Goal: Check status: Check status

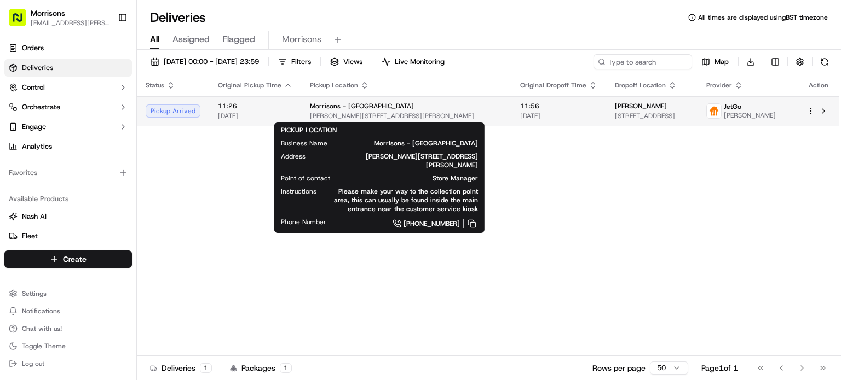
click at [394, 119] on span "[PERSON_NAME][STREET_ADDRESS][PERSON_NAME]" at bounding box center [406, 116] width 193 height 9
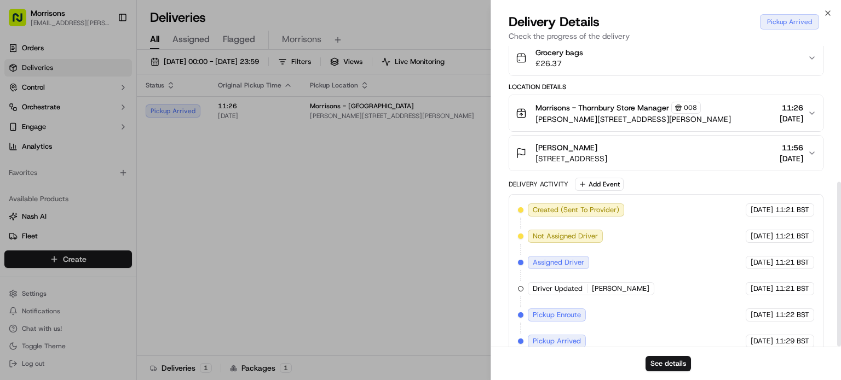
scroll to position [248, 0]
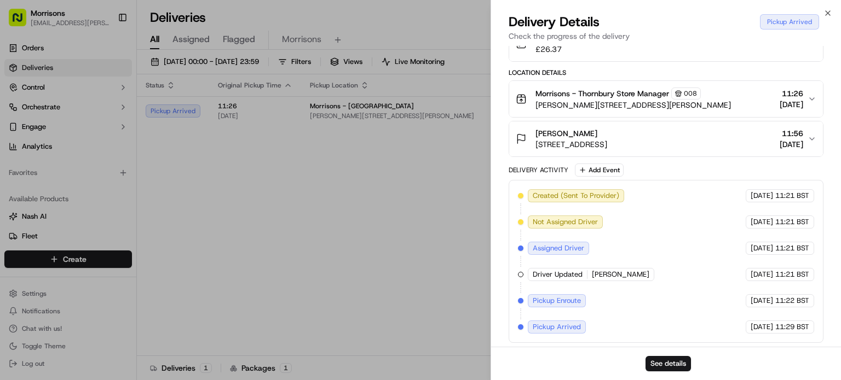
click at [807, 135] on div "Mrs Fiona Taylor 9, 9 Harrogate St, Bradford BD3 0LG, UK 11:56 20/09/2025" at bounding box center [662, 139] width 292 height 22
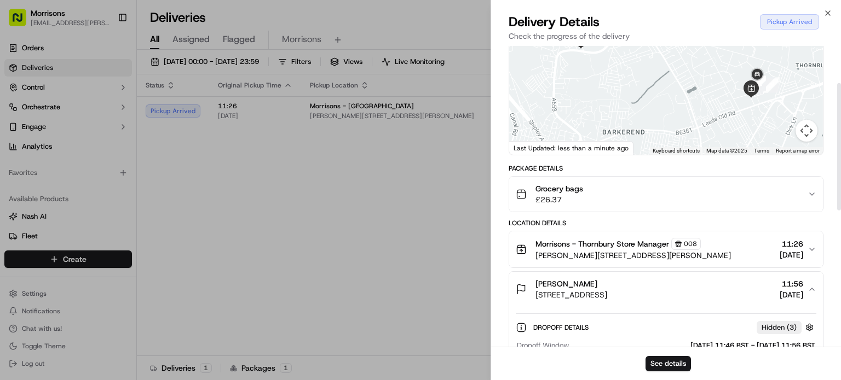
scroll to position [88, 0]
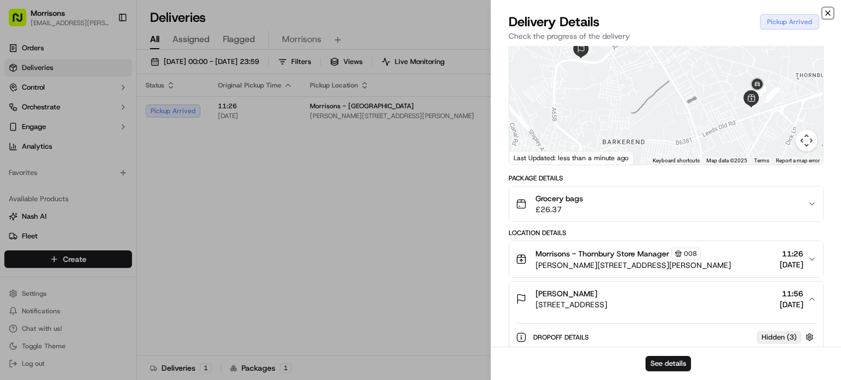
click at [824, 16] on icon "button" at bounding box center [827, 13] width 9 height 9
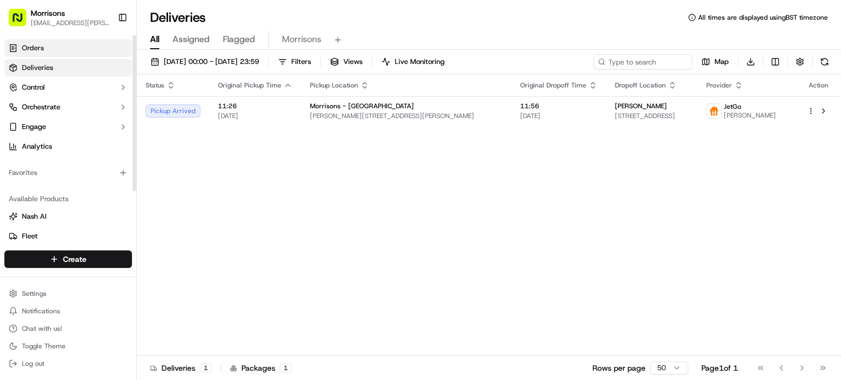
click at [48, 55] on link "Orders" at bounding box center [68, 48] width 128 height 18
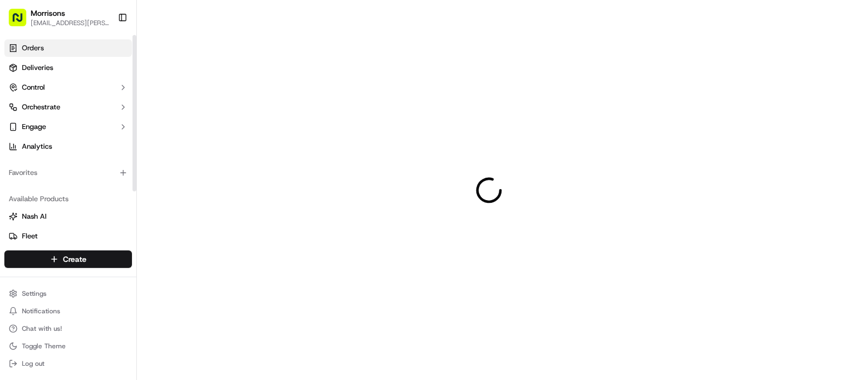
click at [48, 55] on link "Orders" at bounding box center [68, 48] width 128 height 18
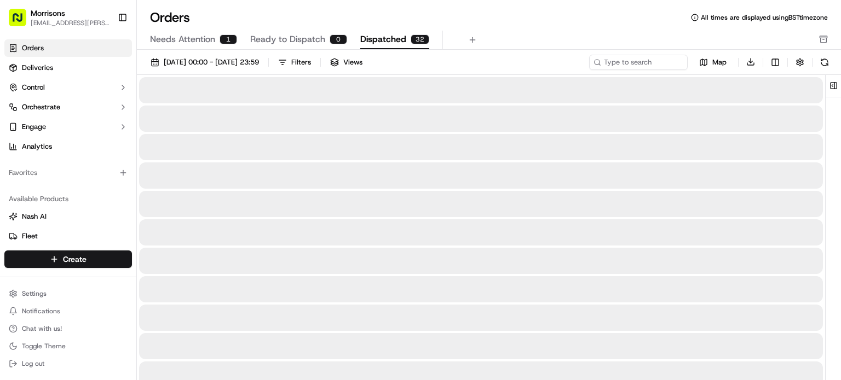
click at [388, 34] on span "Dispatched" at bounding box center [383, 39] width 46 height 13
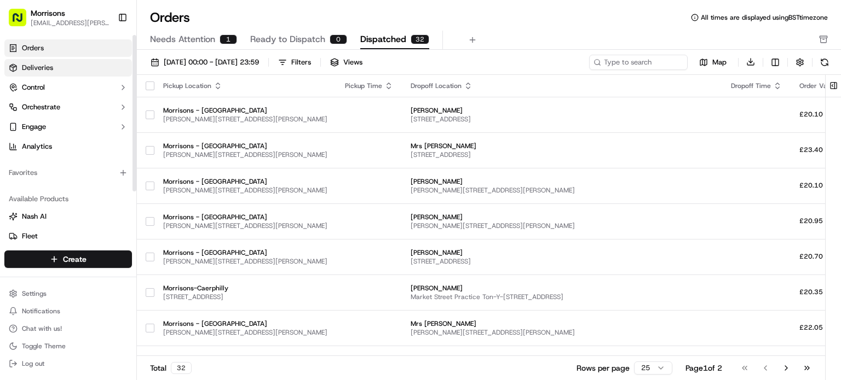
click at [24, 67] on span "Deliveries" at bounding box center [37, 68] width 31 height 10
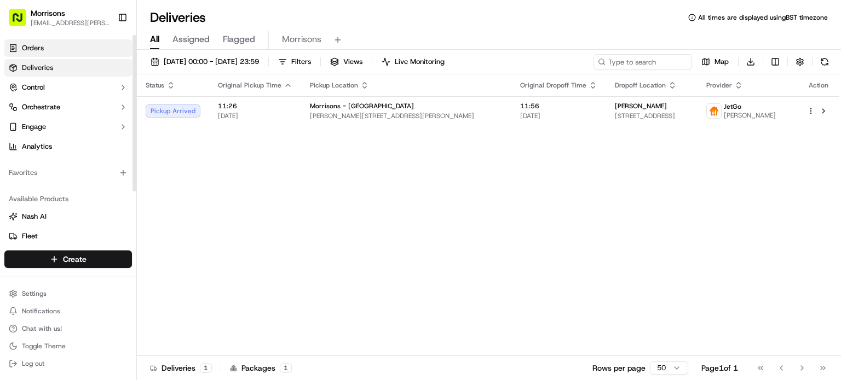
click at [26, 47] on span "Orders" at bounding box center [33, 48] width 22 height 10
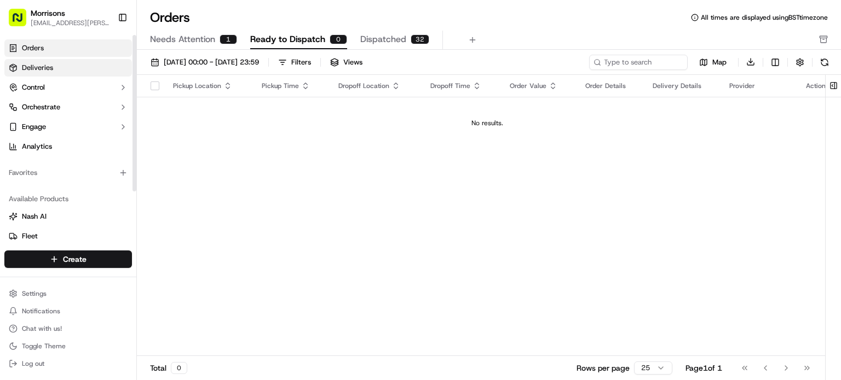
click at [25, 66] on span "Deliveries" at bounding box center [37, 68] width 31 height 10
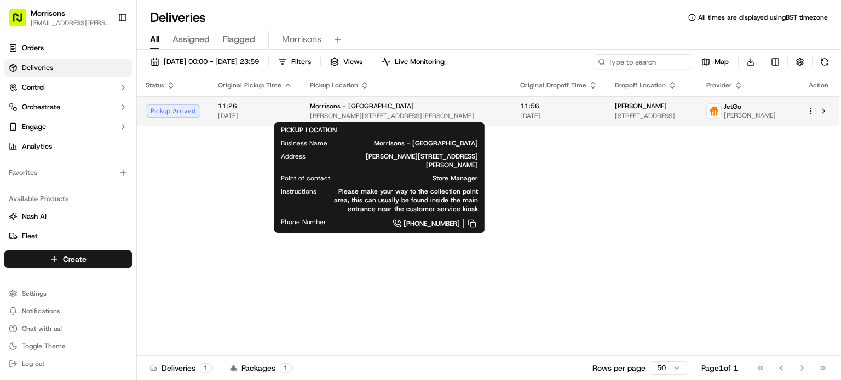
click at [401, 107] on div "Morrisons - Thornbury" at bounding box center [406, 106] width 193 height 9
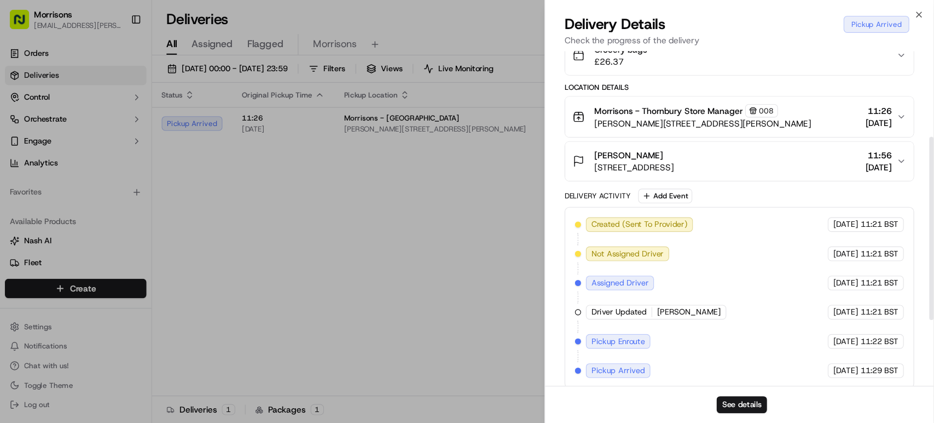
scroll to position [248, 0]
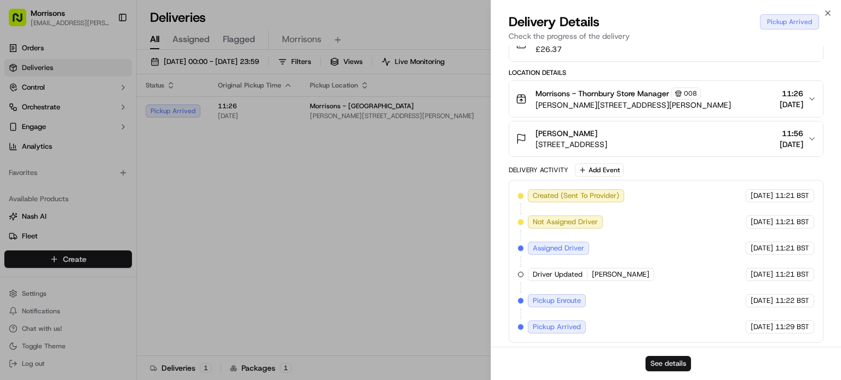
click at [655, 361] on button "See details" at bounding box center [667, 363] width 45 height 15
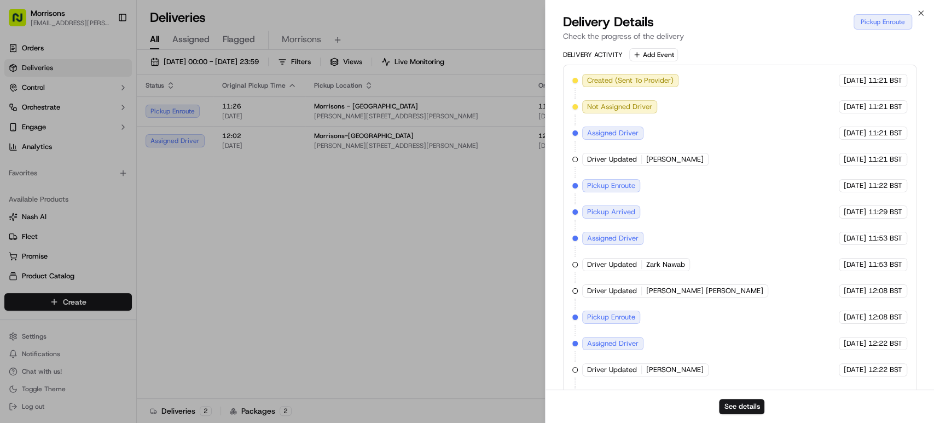
scroll to position [390, 0]
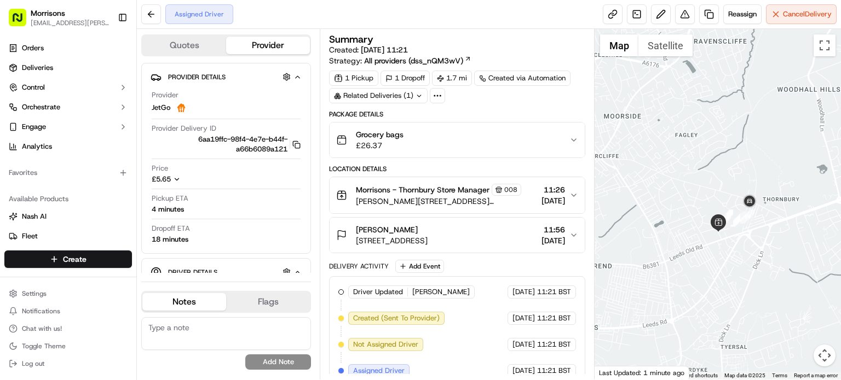
drag, startPoint x: 708, startPoint y: 239, endPoint x: 615, endPoint y: 240, distance: 93.1
click at [615, 240] on div at bounding box center [717, 204] width 246 height 351
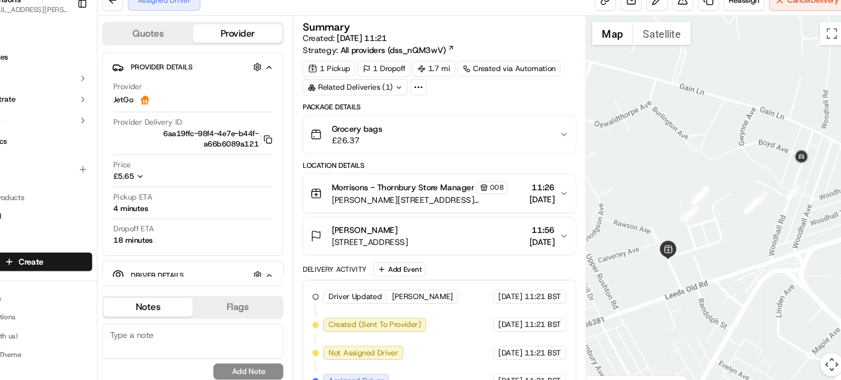
drag, startPoint x: 679, startPoint y: 208, endPoint x: 638, endPoint y: 204, distance: 40.7
click at [638, 204] on div at bounding box center [717, 204] width 246 height 351
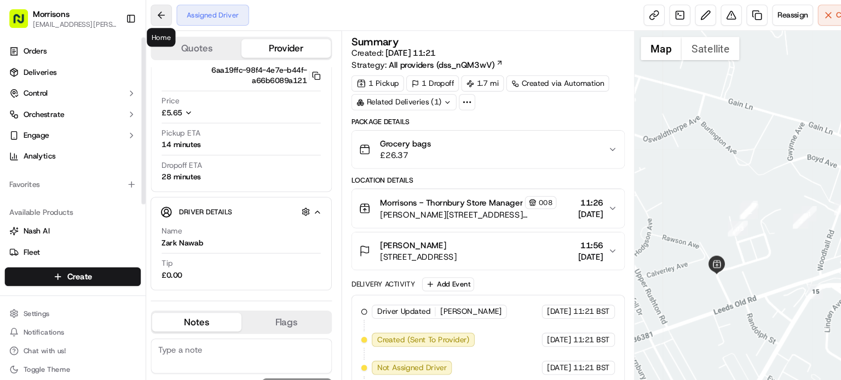
click at [157, 16] on button at bounding box center [151, 14] width 20 height 20
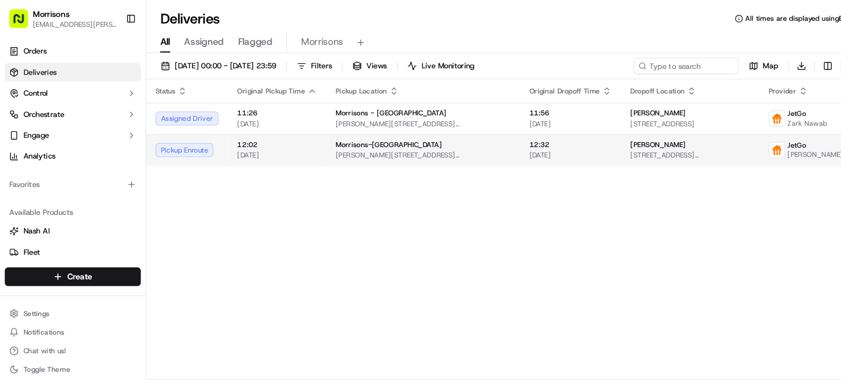
click at [459, 140] on td "Morrisons-Mansfield Sutton Rd, Mansfield, England NG18 5HL, GB" at bounding box center [395, 141] width 181 height 30
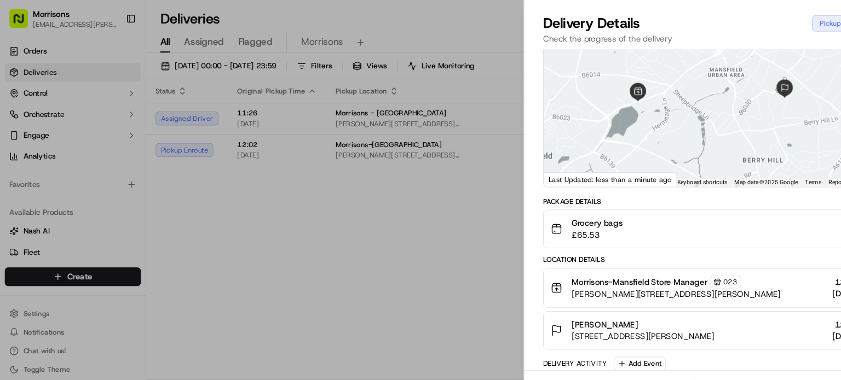
scroll to position [75, 0]
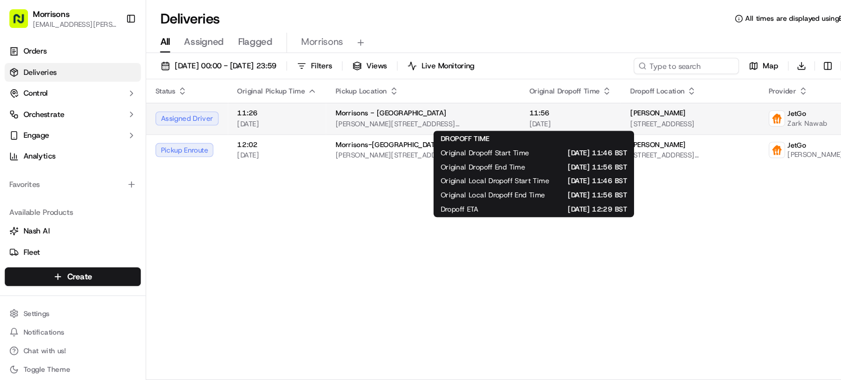
click at [526, 107] on span "11:56" at bounding box center [533, 106] width 77 height 9
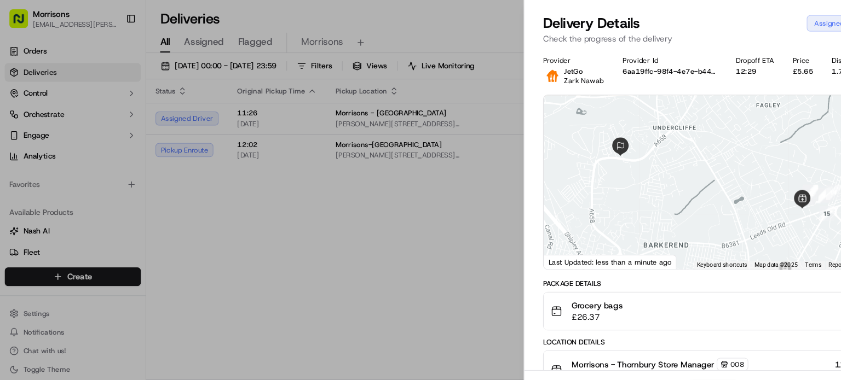
scroll to position [300, 0]
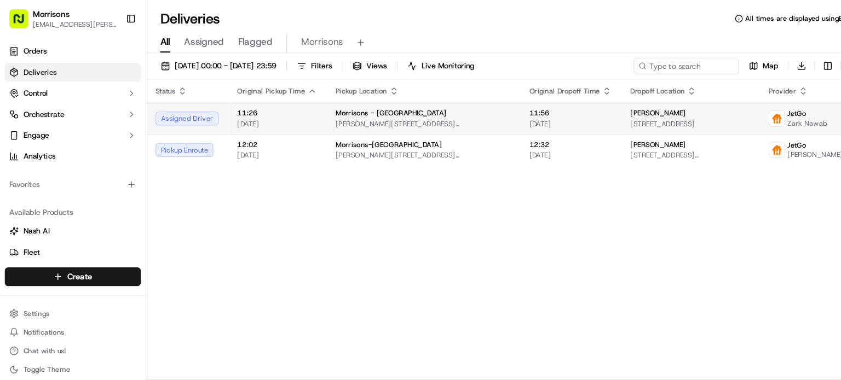
click at [591, 118] on span "9, 9 Harrogate St, Bradford BD3 0LG, UK" at bounding box center [646, 116] width 112 height 9
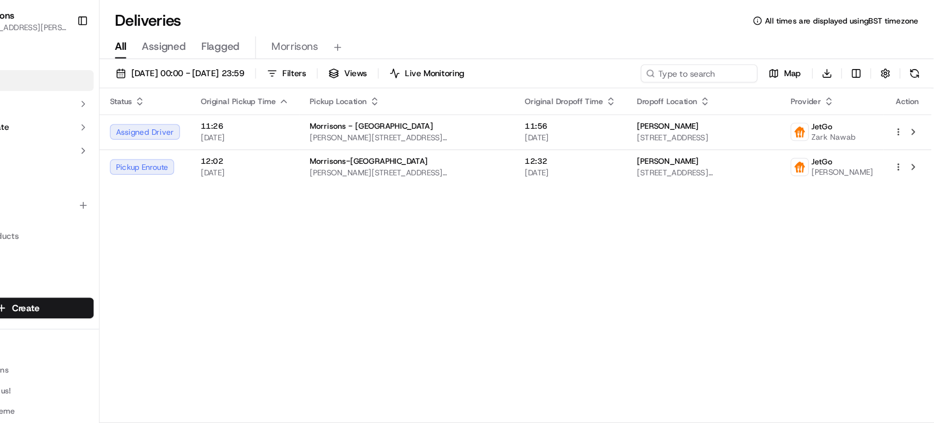
scroll to position [0, 0]
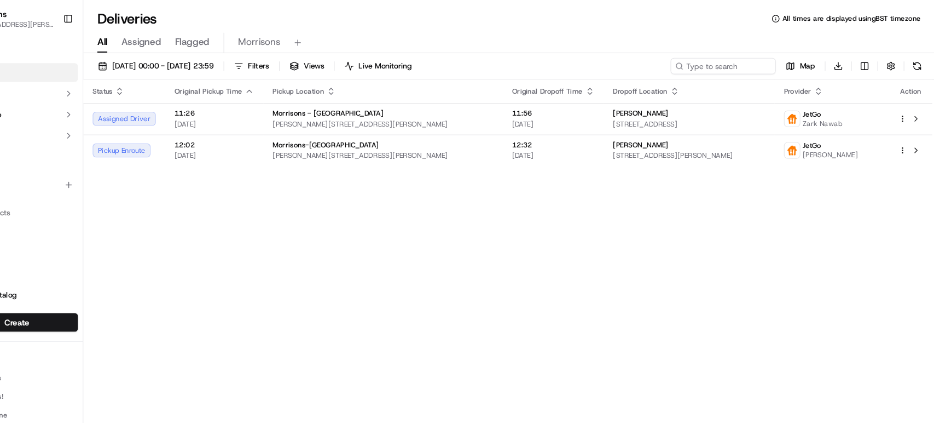
drag, startPoint x: 779, startPoint y: 9, endPoint x: 625, endPoint y: 210, distance: 253.0
click at [625, 210] on div "Status Original Pickup Time Pickup Location Original Dropoff Time Dropoff Locat…" at bounding box center [534, 236] width 795 height 324
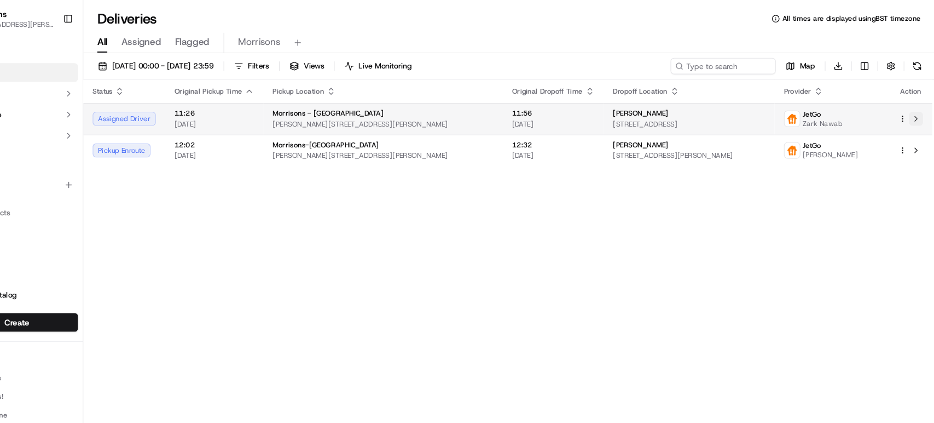
click at [840, 111] on button at bounding box center [916, 111] width 13 height 13
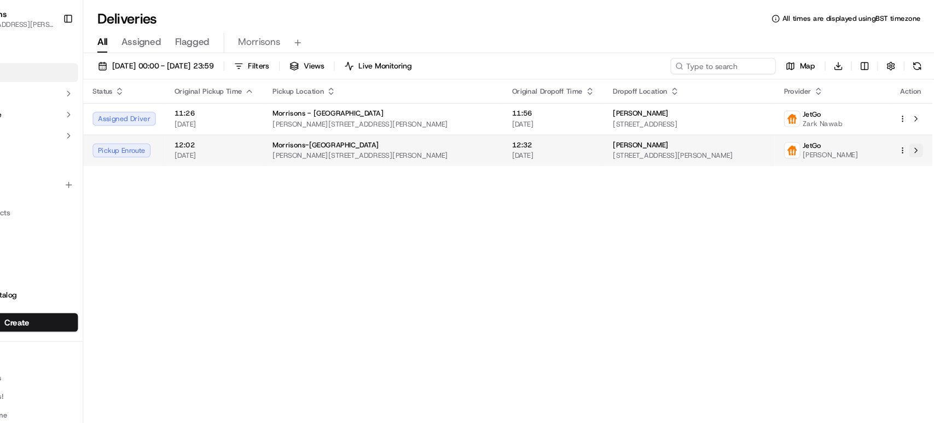
click at [840, 143] on button at bounding box center [916, 140] width 13 height 13
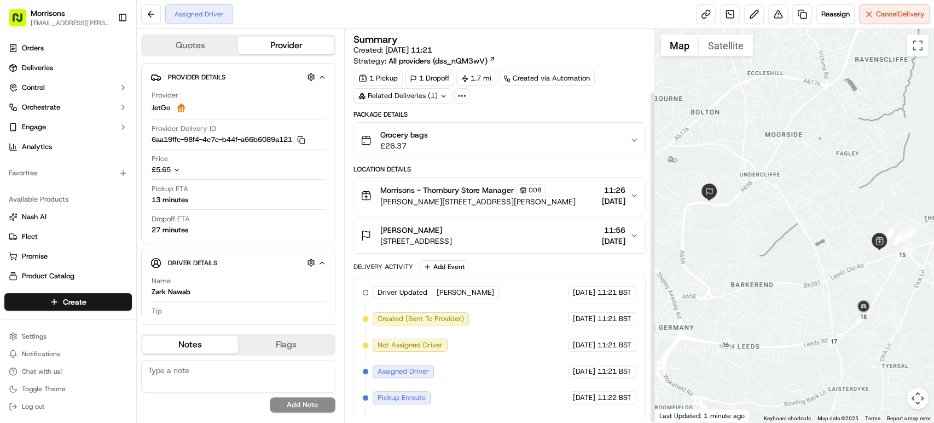
scroll to position [73, 0]
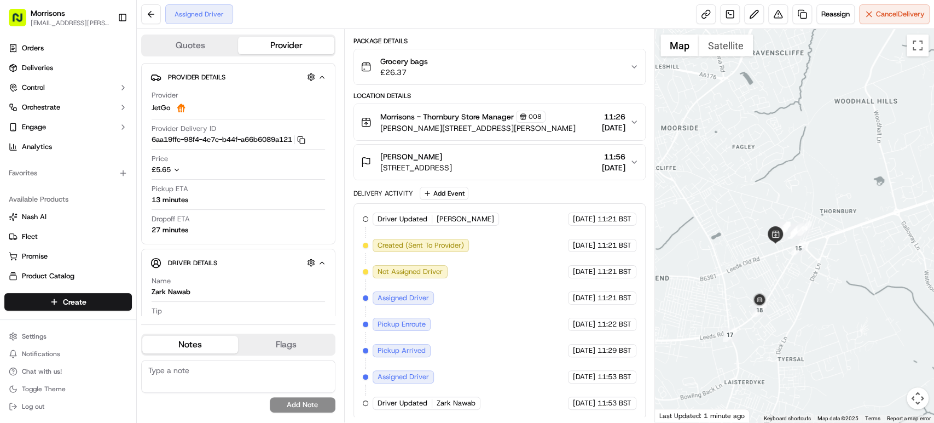
drag, startPoint x: 865, startPoint y: 230, endPoint x: 759, endPoint y: 221, distance: 106.0
click at [759, 221] on div at bounding box center [794, 225] width 279 height 393
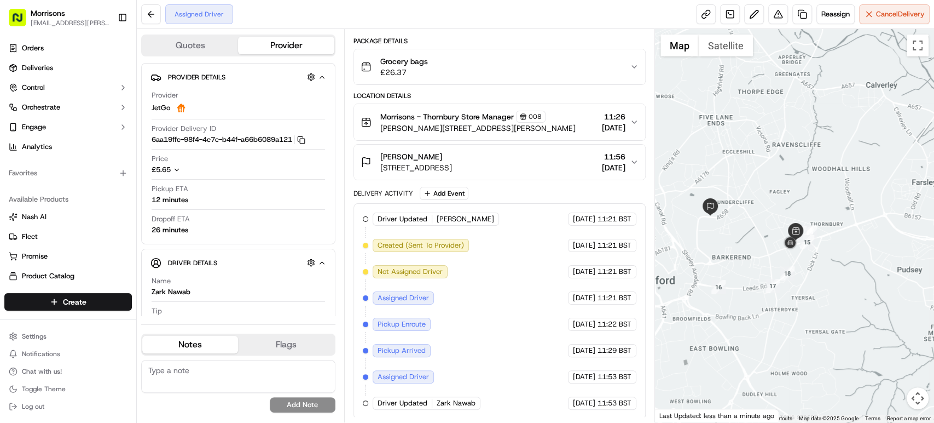
drag, startPoint x: 743, startPoint y: 230, endPoint x: 774, endPoint y: 242, distance: 33.1
click at [774, 242] on div at bounding box center [794, 225] width 279 height 393
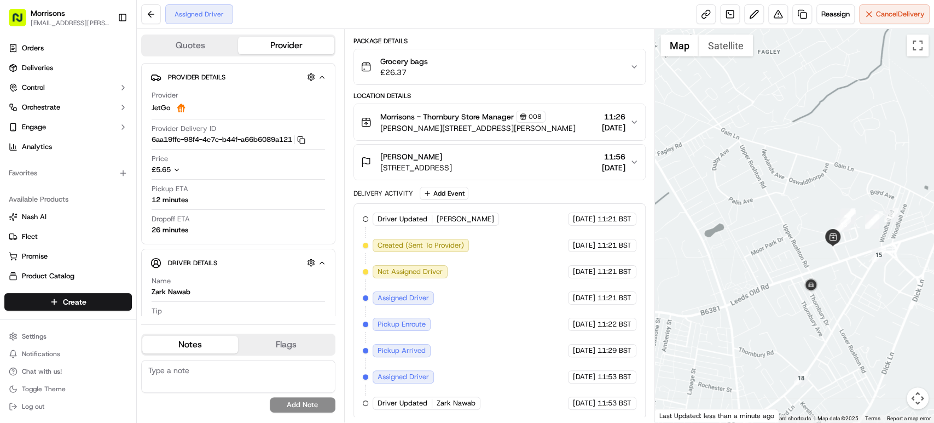
drag, startPoint x: 780, startPoint y: 266, endPoint x: 695, endPoint y: 267, distance: 85.9
click at [695, 267] on div at bounding box center [794, 225] width 279 height 393
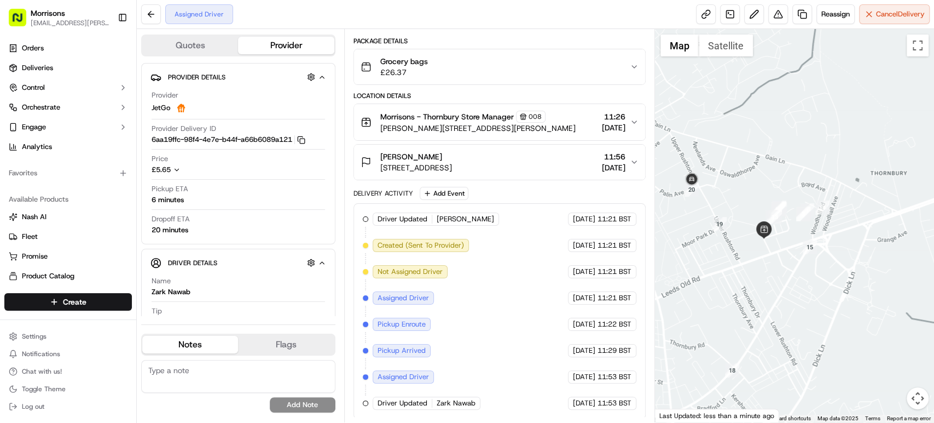
drag, startPoint x: 814, startPoint y: 261, endPoint x: 736, endPoint y: 253, distance: 78.2
click at [736, 253] on div at bounding box center [794, 225] width 279 height 393
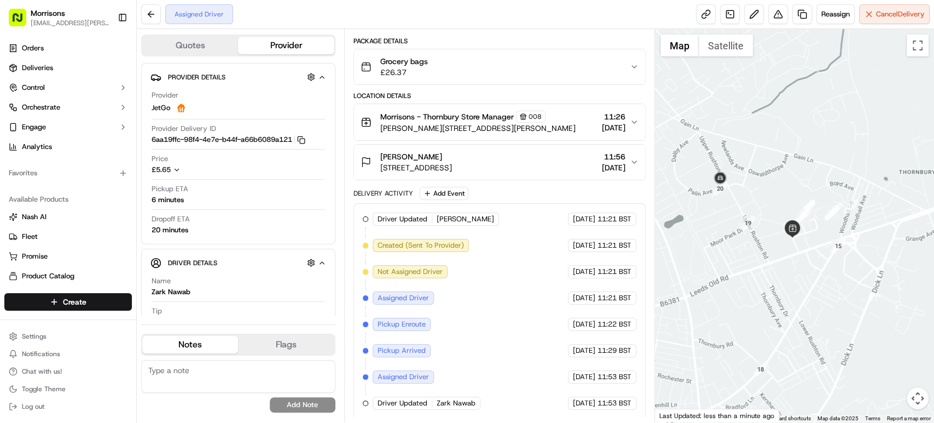
drag, startPoint x: 721, startPoint y: 194, endPoint x: 773, endPoint y: 184, distance: 52.4
click at [773, 184] on div at bounding box center [794, 225] width 279 height 393
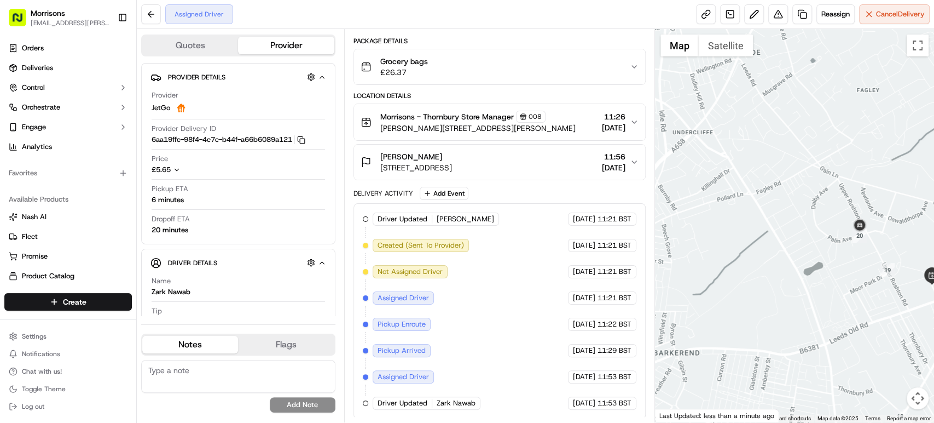
drag, startPoint x: 710, startPoint y: 324, endPoint x: 742, endPoint y: 170, distance: 157.6
click at [742, 170] on div at bounding box center [794, 225] width 279 height 393
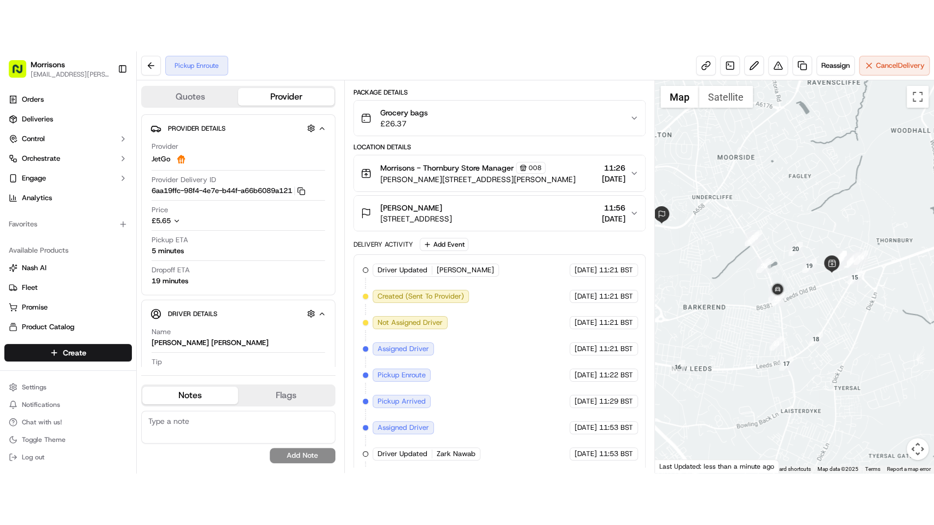
scroll to position [125, 0]
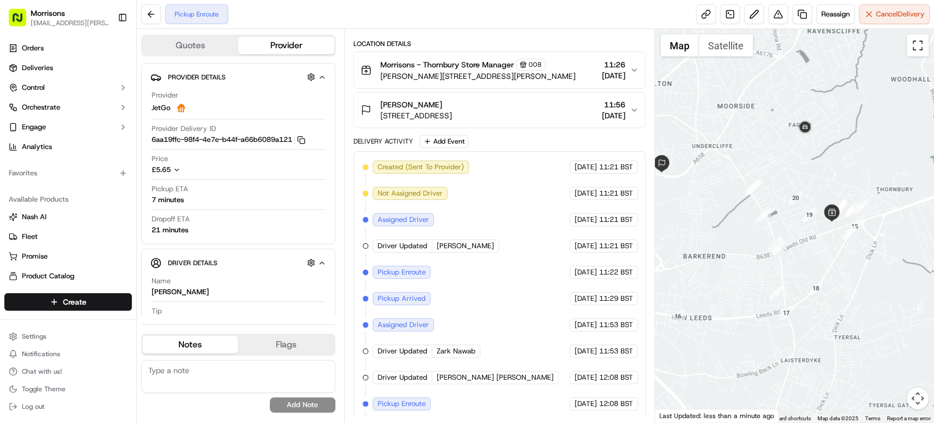
click at [918, 47] on button "Toggle fullscreen view" at bounding box center [918, 45] width 22 height 22
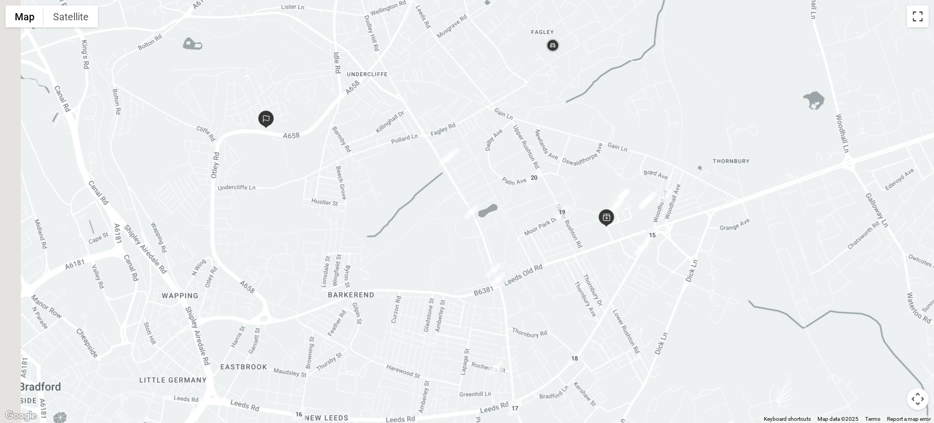
scroll to position [204, 0]
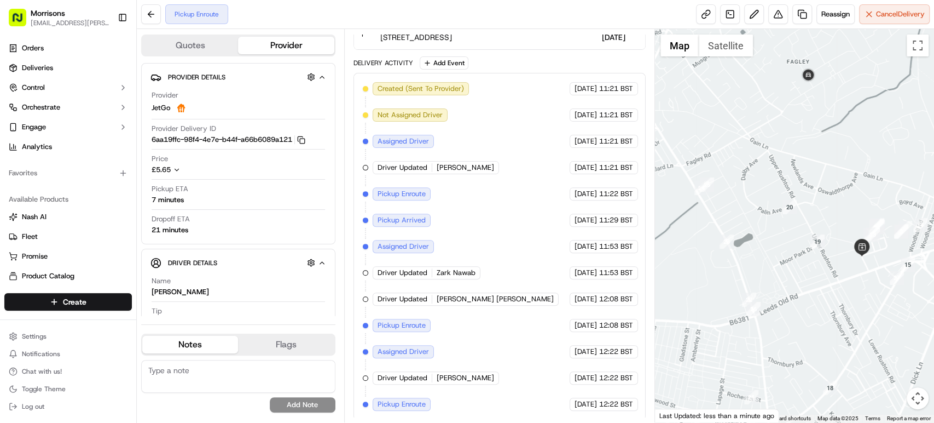
drag, startPoint x: 722, startPoint y: 263, endPoint x: 643, endPoint y: 280, distance: 81.2
click at [643, 280] on div "Quotes Provider Provider Details Hidden ( 2 ) Provider JetGo Provider Delivery …" at bounding box center [535, 225] width 797 height 393
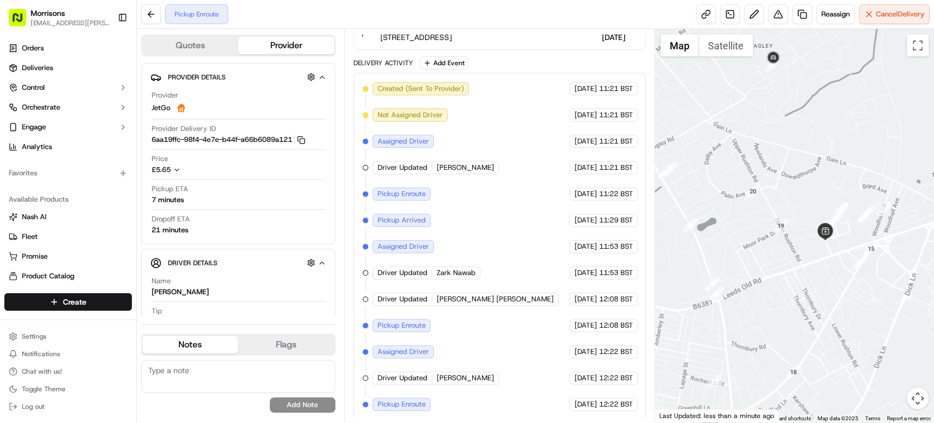
drag, startPoint x: 735, startPoint y: 209, endPoint x: 691, endPoint y: 193, distance: 46.3
click at [691, 193] on div at bounding box center [794, 225] width 279 height 393
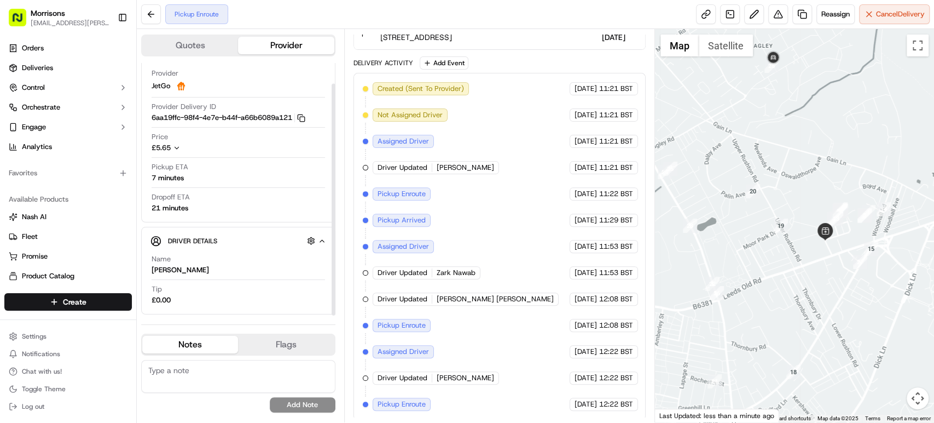
scroll to position [0, 0]
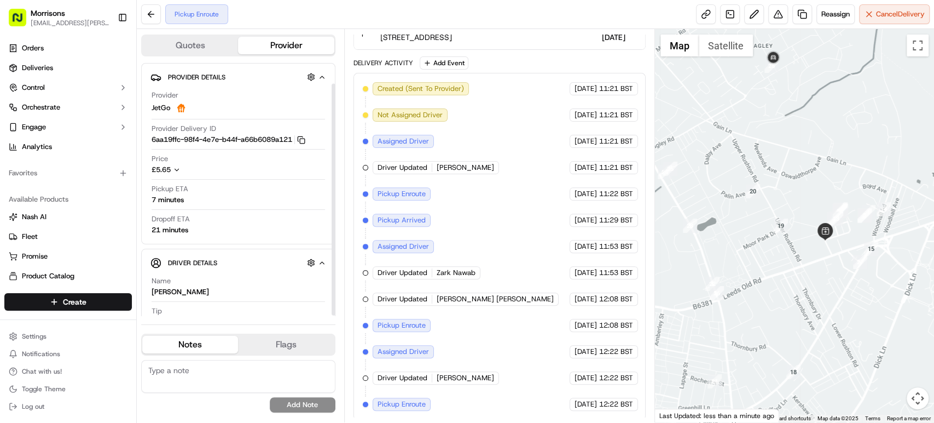
drag, startPoint x: 332, startPoint y: 253, endPoint x: 338, endPoint y: 152, distance: 102.0
click at [336, 152] on div at bounding box center [334, 200] width 4 height 232
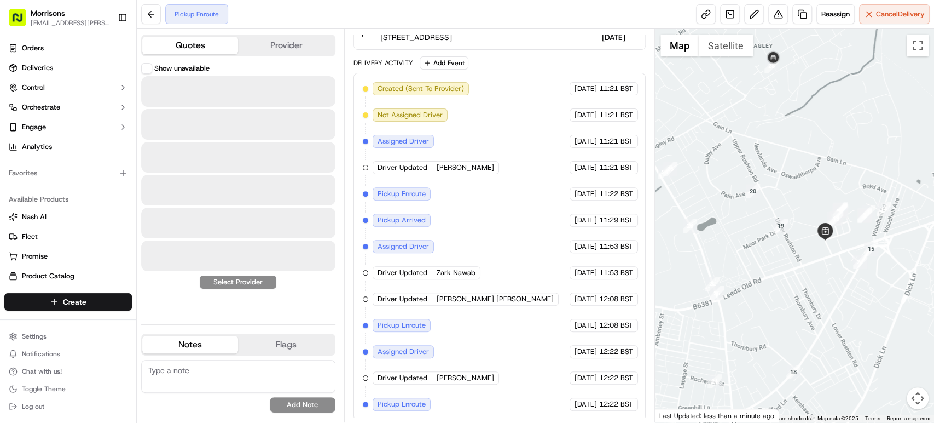
click at [192, 44] on button "Quotes" at bounding box center [190, 46] width 96 height 18
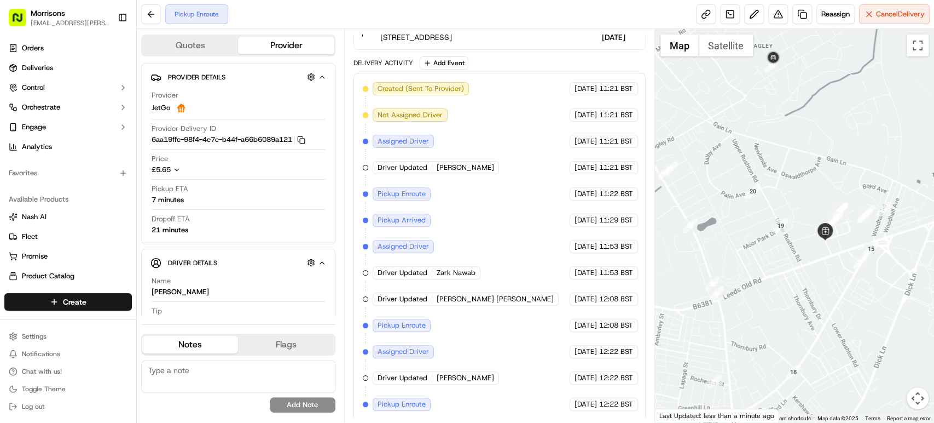
click at [285, 49] on button "Provider" at bounding box center [286, 46] width 96 height 18
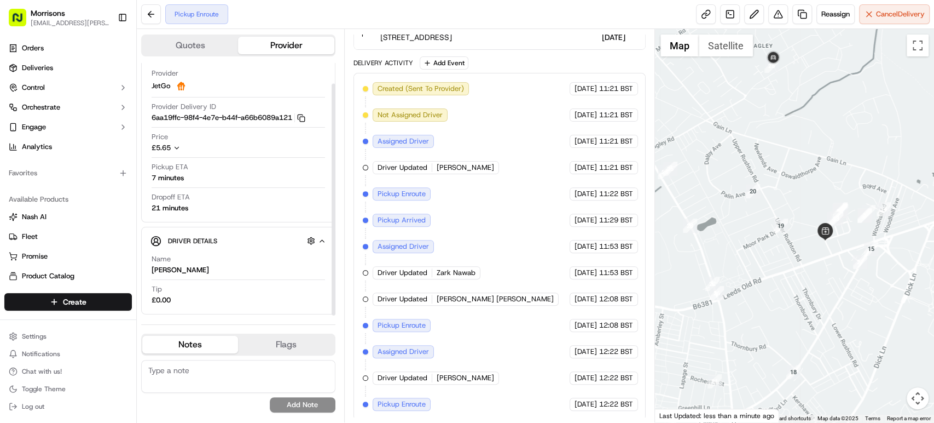
click at [177, 147] on icon "button" at bounding box center [177, 148] width 8 height 8
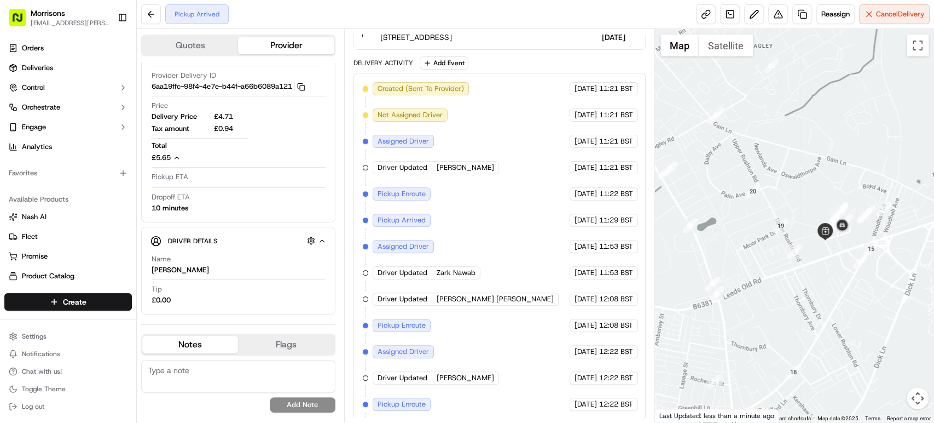
scroll to position [230, 0]
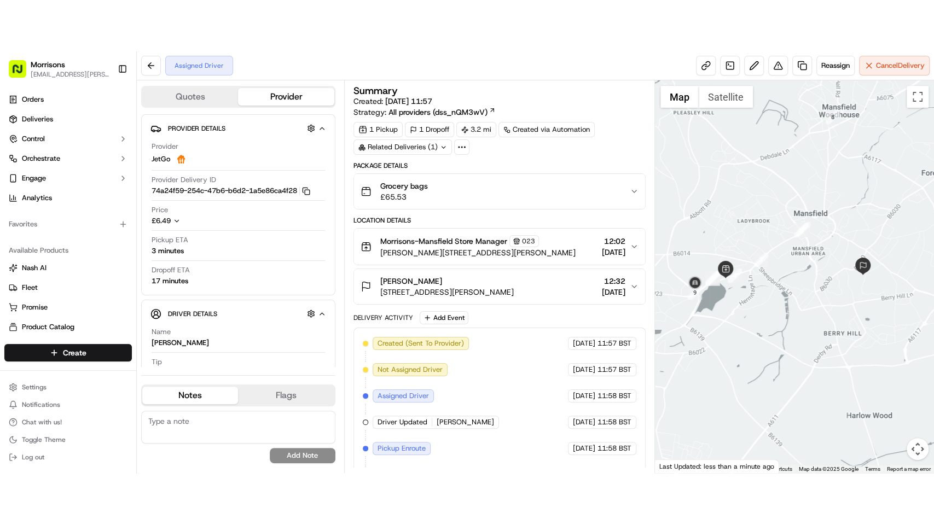
scroll to position [47, 0]
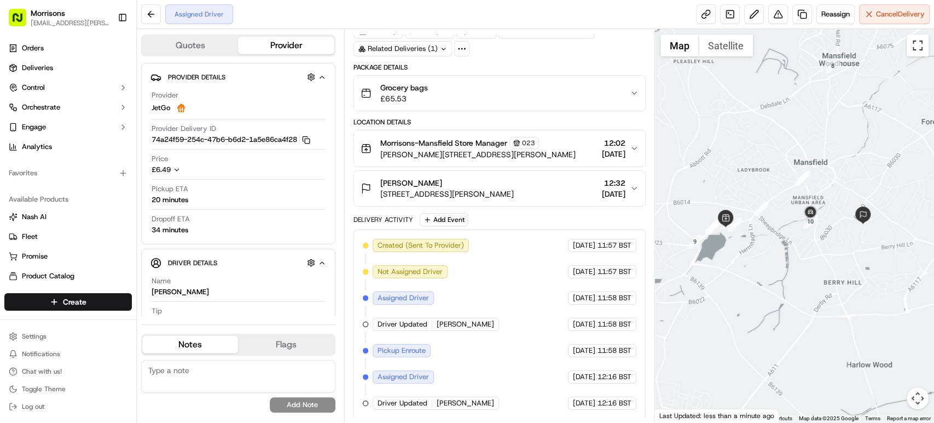
click at [919, 50] on button "Toggle fullscreen view" at bounding box center [918, 45] width 22 height 22
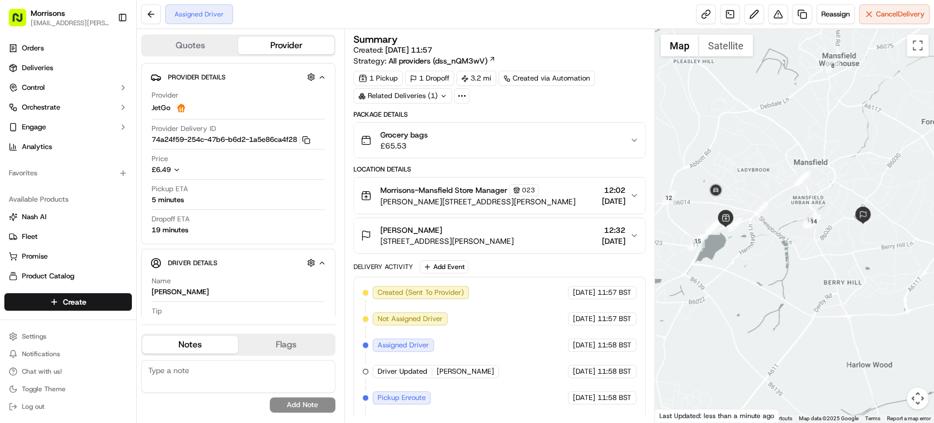
scroll to position [47, 0]
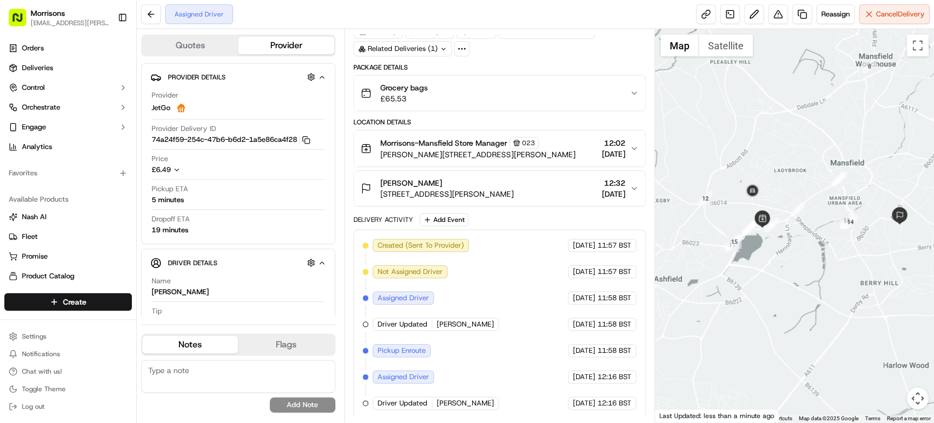
drag, startPoint x: 736, startPoint y: 257, endPoint x: 776, endPoint y: 258, distance: 40.5
click at [776, 258] on div at bounding box center [794, 225] width 279 height 393
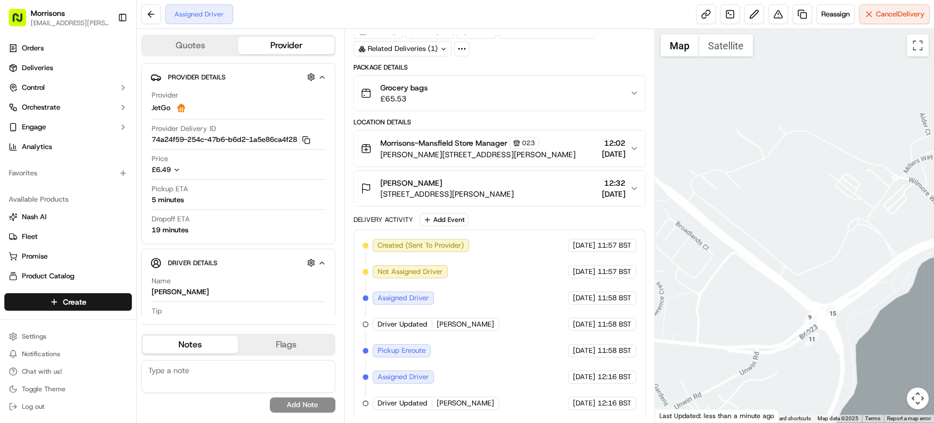
drag, startPoint x: 754, startPoint y: 266, endPoint x: 731, endPoint y: 178, distance: 90.5
click at [731, 178] on div at bounding box center [794, 225] width 279 height 393
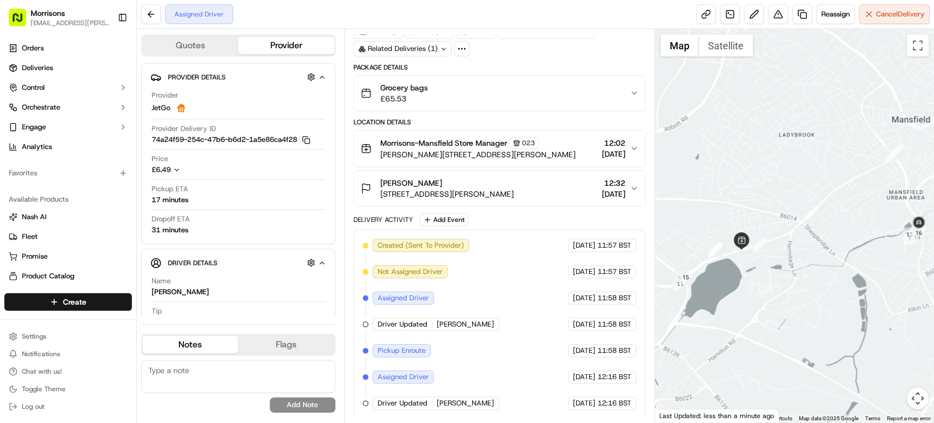
drag, startPoint x: 785, startPoint y: 187, endPoint x: 707, endPoint y: 125, distance: 99.3
click at [707, 125] on div at bounding box center [794, 225] width 279 height 393
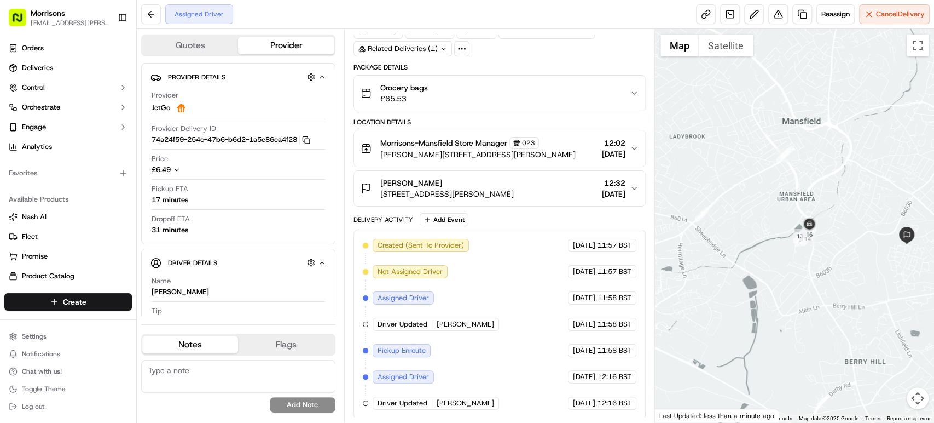
drag, startPoint x: 855, startPoint y: 229, endPoint x: 740, endPoint y: 231, distance: 115.5
click at [740, 231] on div at bounding box center [794, 225] width 279 height 393
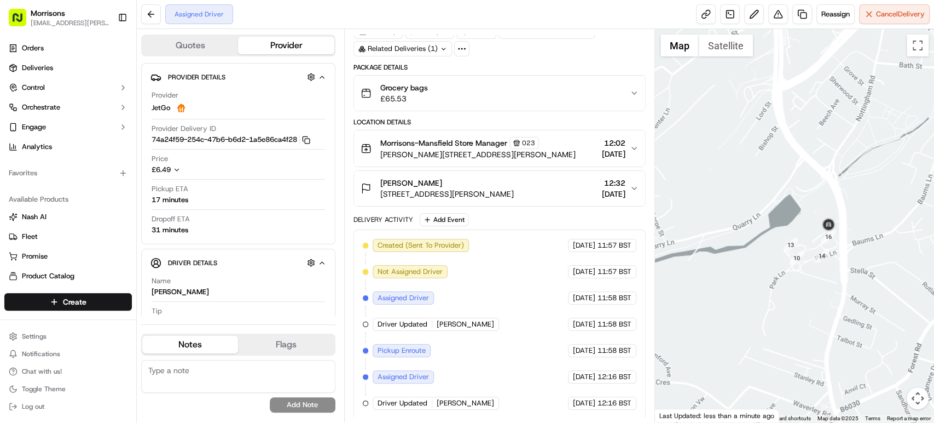
drag, startPoint x: 823, startPoint y: 244, endPoint x: 685, endPoint y: 234, distance: 138.3
click at [685, 234] on div at bounding box center [794, 225] width 279 height 393
click at [753, 242] on div at bounding box center [794, 225] width 279 height 393
